Goal: Navigation & Orientation: Find specific page/section

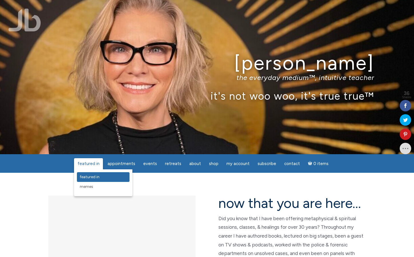
click at [94, 177] on span "featured in" at bounding box center [90, 177] width 20 height 5
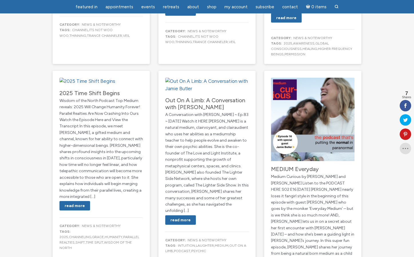
scroll to position [314, 0]
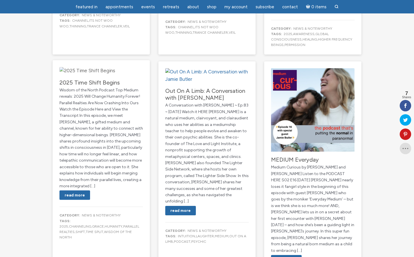
click at [104, 75] on img "main" at bounding box center [87, 70] width 56 height 7
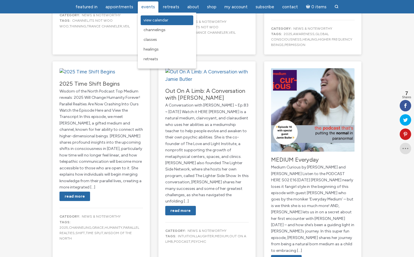
click at [159, 21] on span "View Calendar" at bounding box center [155, 20] width 25 height 5
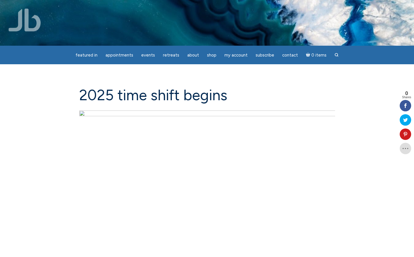
click at [215, 181] on img "main" at bounding box center [207, 181] width 256 height 143
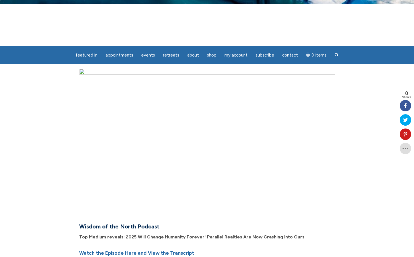
scroll to position [57, 0]
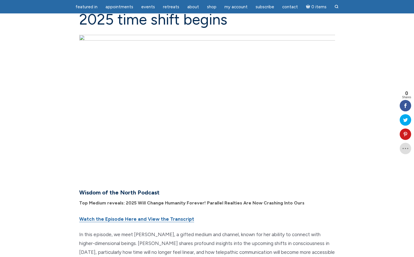
click at [128, 169] on img "main" at bounding box center [207, 106] width 256 height 143
click at [102, 168] on img "main" at bounding box center [207, 106] width 256 height 143
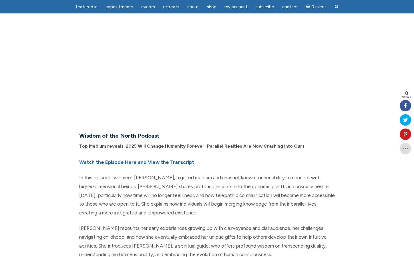
scroll to position [143, 0]
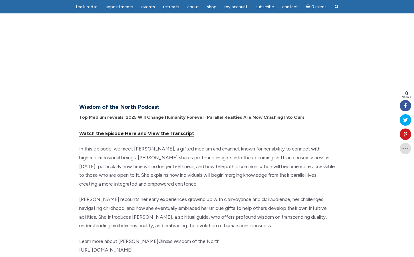
click at [139, 133] on link "Watch the Episode Here and View the Transcript" at bounding box center [136, 134] width 115 height 6
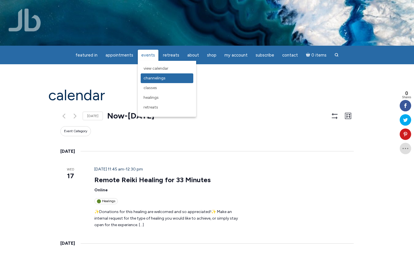
click at [154, 77] on span "Channelings" at bounding box center [154, 78] width 22 height 5
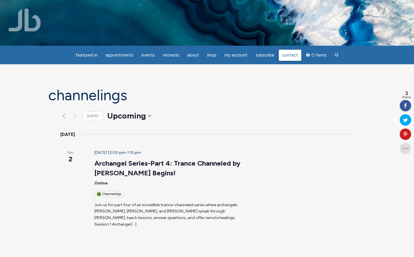
click at [297, 53] on link "Contact" at bounding box center [290, 55] width 23 height 11
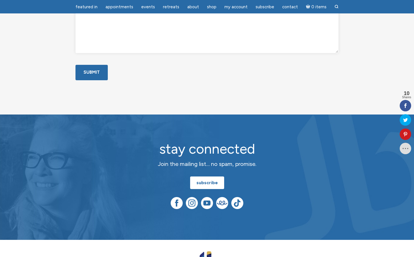
scroll to position [343, 0]
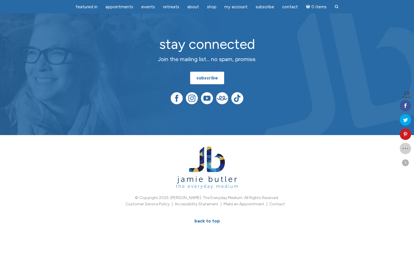
click at [404, 149] on icon at bounding box center [405, 148] width 11 height 5
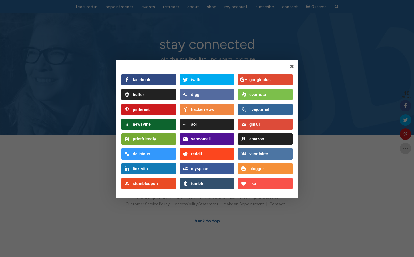
click at [152, 81] on div "facebook" at bounding box center [154, 79] width 43 height 11
click at [291, 69] on div "facebook twitter googleplus buffer digg evernote pinterest hackernews livejourn…" at bounding box center [206, 129] width 183 height 139
click at [293, 66] on link at bounding box center [292, 66] width 5 height 5
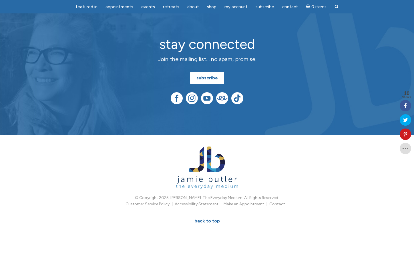
click at [293, 66] on link at bounding box center [292, 66] width 5 height 5
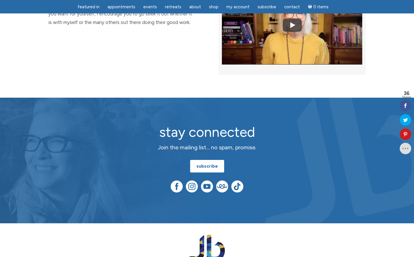
scroll to position [1452, 0]
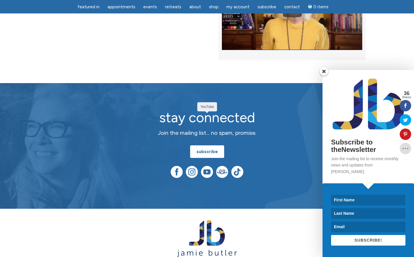
click at [323, 76] on span at bounding box center [324, 71] width 9 height 9
